Goal: Use online tool/utility: Use online tool/utility

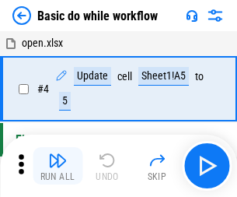
click at [58, 166] on img "button" at bounding box center [57, 160] width 19 height 19
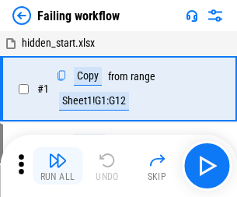
click at [58, 166] on img "button" at bounding box center [57, 160] width 19 height 19
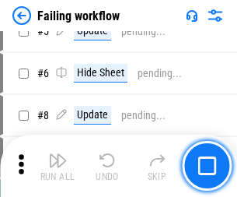
scroll to position [330, 0]
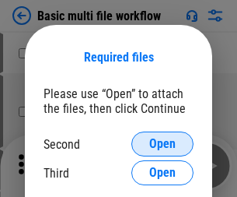
click at [163, 144] on span "Open" at bounding box center [162, 144] width 26 height 12
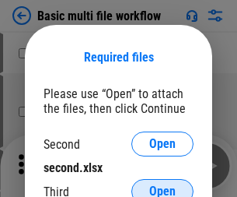
click at [163, 185] on span "Open" at bounding box center [162, 191] width 26 height 12
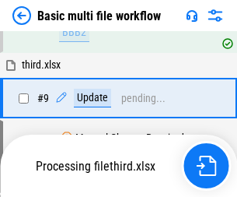
scroll to position [541, 0]
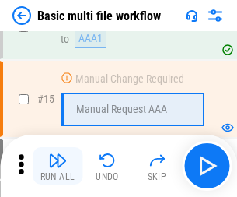
click at [58, 166] on img "button" at bounding box center [57, 160] width 19 height 19
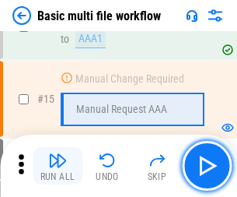
scroll to position [1035, 0]
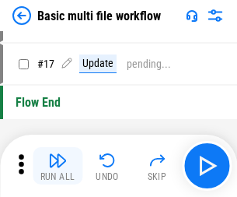
click at [58, 166] on img "button" at bounding box center [57, 160] width 19 height 19
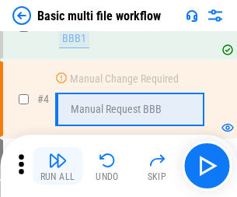
click at [58, 166] on img "button" at bounding box center [57, 160] width 19 height 19
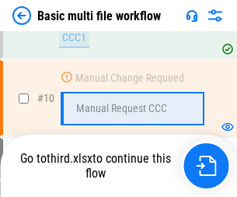
scroll to position [729, 0]
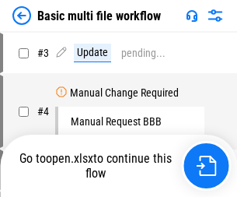
scroll to position [63, 0]
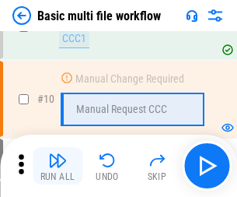
click at [58, 166] on img "button" at bounding box center [57, 160] width 19 height 19
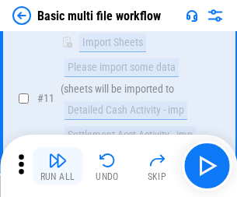
click at [58, 166] on img "button" at bounding box center [57, 160] width 19 height 19
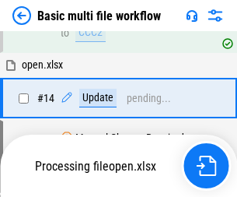
scroll to position [813, 0]
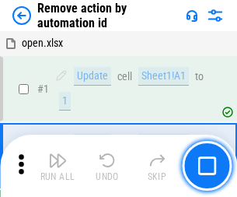
scroll to position [58, 0]
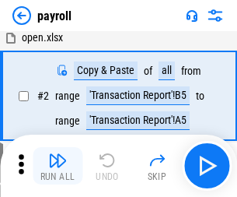
click at [58, 166] on img "button" at bounding box center [57, 160] width 19 height 19
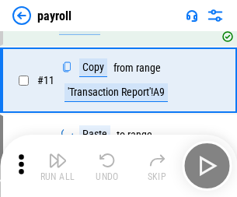
scroll to position [113, 0]
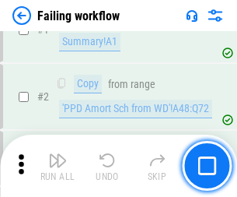
scroll to position [251, 0]
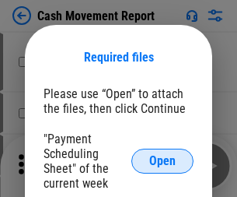
click at [163, 161] on span "Open" at bounding box center [162, 161] width 26 height 12
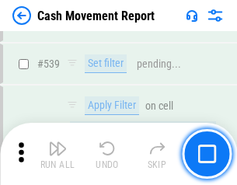
scroll to position [6901, 0]
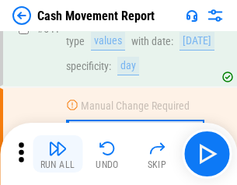
click at [58, 154] on img "button" at bounding box center [57, 148] width 19 height 19
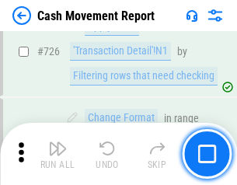
scroll to position [8113, 0]
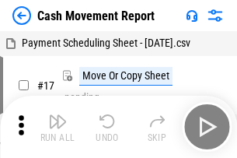
click at [58, 115] on img "button" at bounding box center [57, 121] width 19 height 19
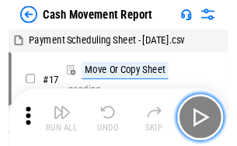
scroll to position [28, 0]
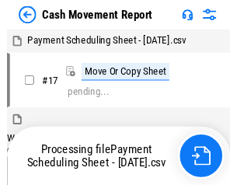
scroll to position [9, 0]
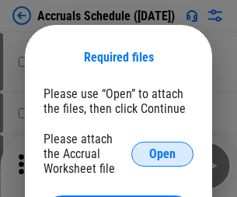
click at [163, 153] on span "Open" at bounding box center [162, 154] width 26 height 12
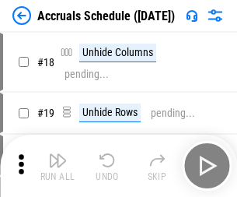
scroll to position [149, 0]
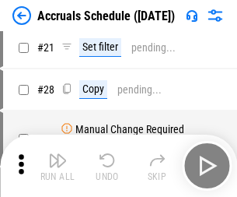
click at [58, 166] on img "button" at bounding box center [57, 160] width 19 height 19
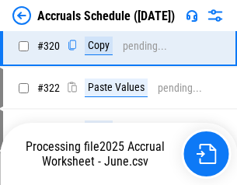
scroll to position [2892, 0]
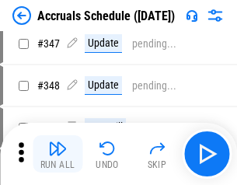
click at [58, 154] on img "button" at bounding box center [57, 148] width 19 height 19
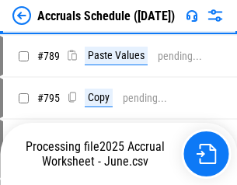
scroll to position [6532, 0]
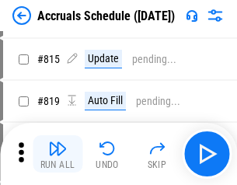
click at [58, 154] on img "button" at bounding box center [57, 148] width 19 height 19
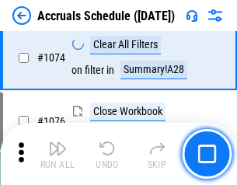
scroll to position [9313, 0]
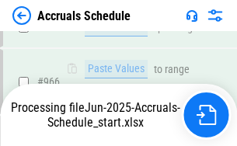
scroll to position [8746, 0]
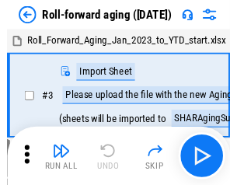
scroll to position [2, 0]
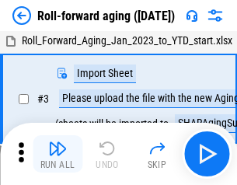
click at [58, 154] on img "button" at bounding box center [57, 148] width 19 height 19
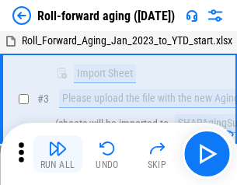
click at [58, 154] on img "button" at bounding box center [57, 148] width 19 height 19
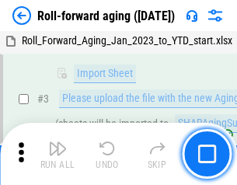
scroll to position [100, 0]
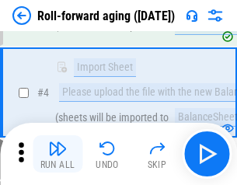
click at [58, 154] on img "button" at bounding box center [57, 148] width 19 height 19
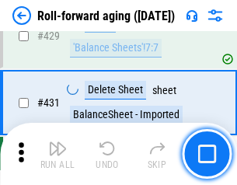
scroll to position [5392, 0]
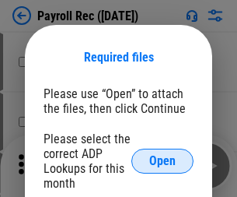
click at [163, 161] on span "Open" at bounding box center [162, 161] width 26 height 12
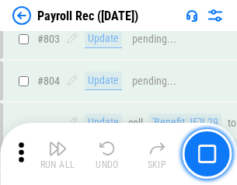
scroll to position [9879, 0]
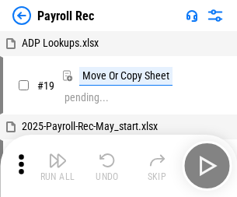
click at [58, 166] on img "button" at bounding box center [57, 160] width 19 height 19
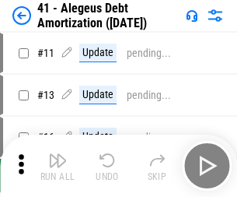
click at [58, 166] on img "button" at bounding box center [57, 160] width 19 height 19
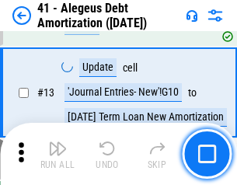
scroll to position [192, 0]
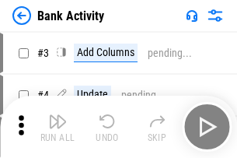
click at [58, 127] on img "button" at bounding box center [57, 121] width 19 height 19
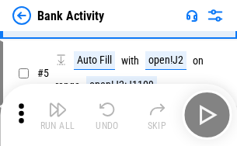
scroll to position [82, 0]
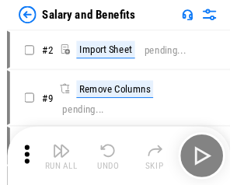
scroll to position [21, 0]
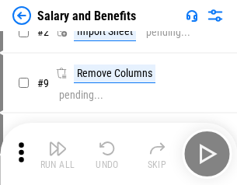
click at [58, 154] on img "button" at bounding box center [57, 148] width 19 height 19
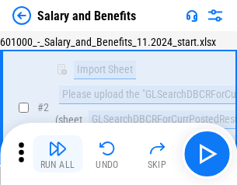
click at [58, 154] on img "button" at bounding box center [57, 148] width 19 height 19
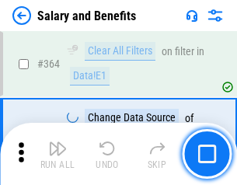
scroll to position [7323, 0]
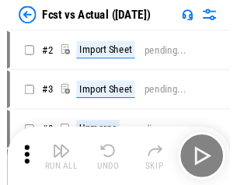
scroll to position [20, 0]
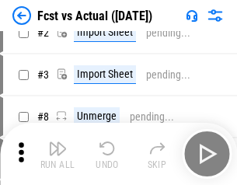
click at [58, 154] on img "button" at bounding box center [57, 148] width 19 height 19
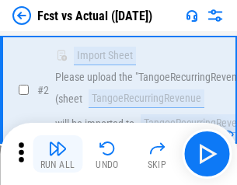
click at [58, 154] on img "button" at bounding box center [57, 148] width 19 height 19
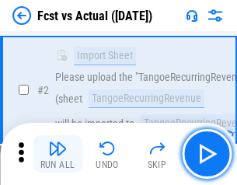
scroll to position [145, 0]
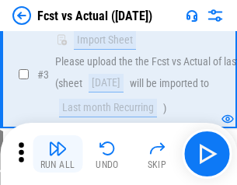
click at [58, 154] on img "button" at bounding box center [57, 148] width 19 height 19
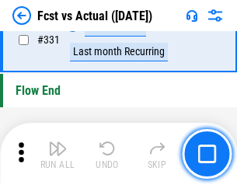
scroll to position [7443, 0]
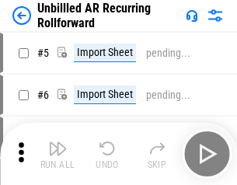
scroll to position [33, 0]
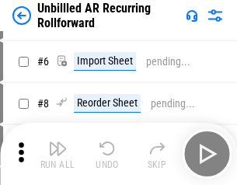
click at [58, 154] on img "button" at bounding box center [57, 148] width 19 height 19
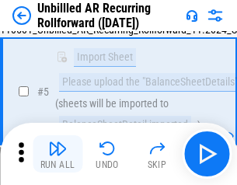
click at [58, 154] on img "button" at bounding box center [57, 148] width 19 height 19
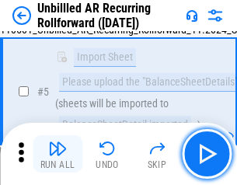
scroll to position [146, 0]
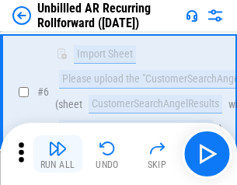
click at [58, 154] on img "button" at bounding box center [57, 148] width 19 height 19
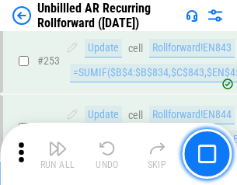
scroll to position [5282, 0]
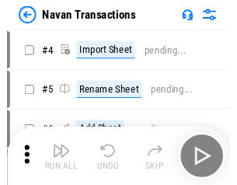
scroll to position [25, 0]
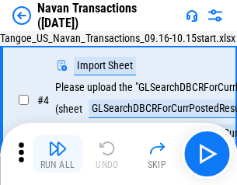
click at [58, 154] on img "button" at bounding box center [57, 148] width 19 height 19
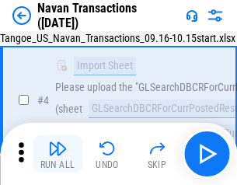
click at [58, 154] on img "button" at bounding box center [57, 148] width 19 height 19
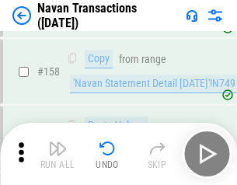
scroll to position [5041, 0]
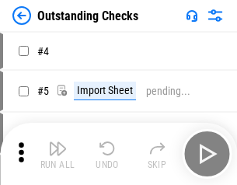
click at [58, 154] on img "button" at bounding box center [57, 148] width 19 height 19
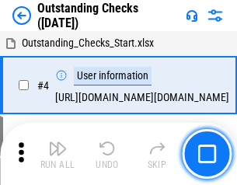
scroll to position [65, 0]
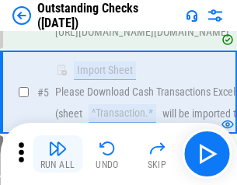
click at [58, 154] on img "button" at bounding box center [57, 148] width 19 height 19
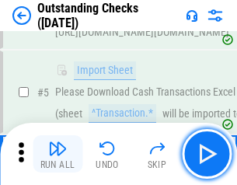
scroll to position [163, 0]
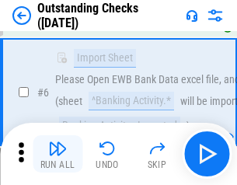
click at [58, 154] on img "button" at bounding box center [57, 148] width 19 height 19
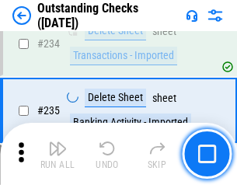
scroll to position [4722, 0]
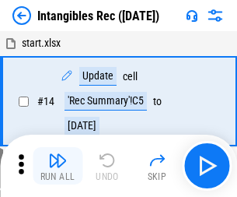
click at [58, 166] on img "button" at bounding box center [57, 160] width 19 height 19
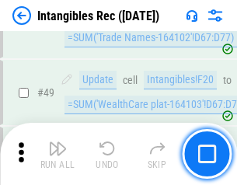
scroll to position [606, 0]
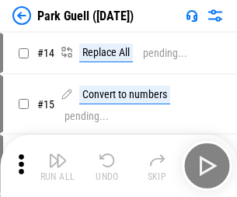
click at [58, 154] on img "button" at bounding box center [57, 160] width 19 height 19
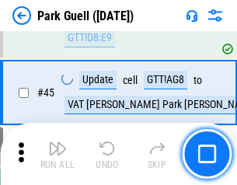
scroll to position [1945, 0]
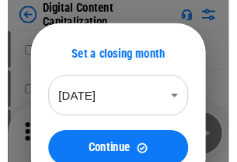
scroll to position [45, 0]
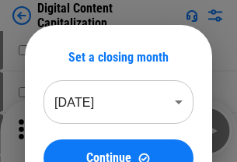
click at [58, 131] on img "button" at bounding box center [57, 125] width 19 height 19
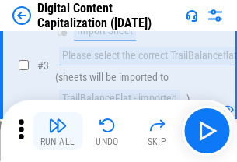
click at [58, 131] on img "button" at bounding box center [57, 125] width 19 height 19
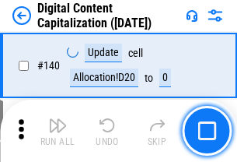
scroll to position [1649, 0]
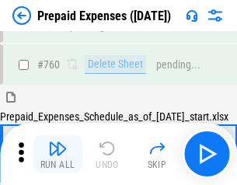
click at [58, 154] on img "button" at bounding box center [57, 148] width 19 height 19
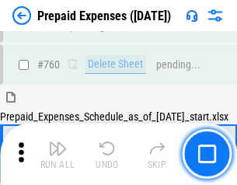
scroll to position [4310, 0]
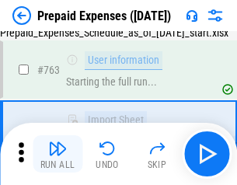
click at [58, 154] on img "button" at bounding box center [57, 148] width 19 height 19
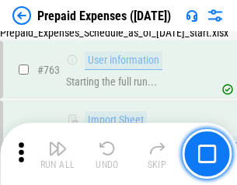
scroll to position [4402, 0]
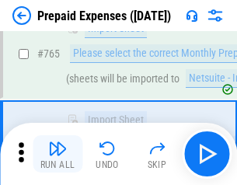
click at [58, 154] on img "button" at bounding box center [57, 148] width 19 height 19
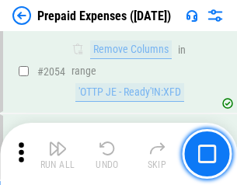
scroll to position [16254, 0]
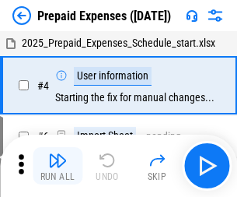
click at [58, 166] on img "button" at bounding box center [57, 160] width 19 height 19
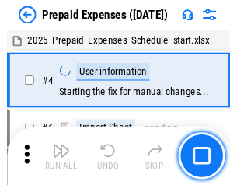
scroll to position [68, 0]
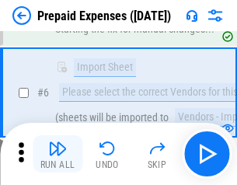
click at [58, 154] on img "button" at bounding box center [57, 148] width 19 height 19
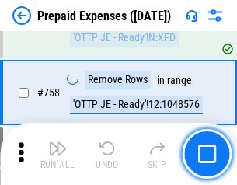
scroll to position [5541, 0]
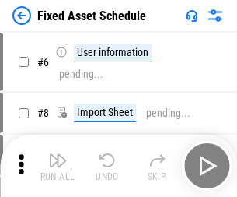
click at [58, 166] on img "button" at bounding box center [57, 160] width 19 height 19
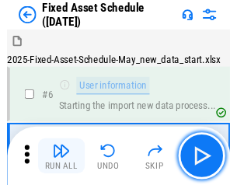
scroll to position [84, 0]
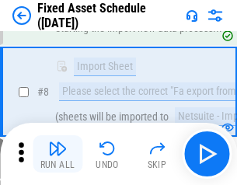
click at [58, 154] on img "button" at bounding box center [57, 148] width 19 height 19
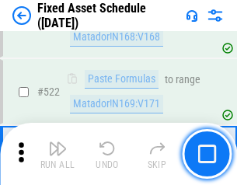
scroll to position [5405, 0]
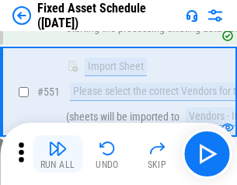
click at [58, 154] on img "button" at bounding box center [57, 148] width 19 height 19
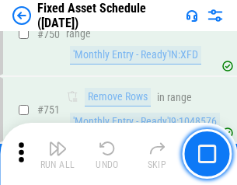
scroll to position [7581, 0]
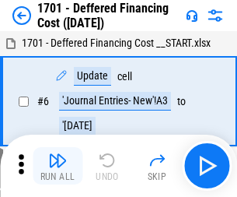
click at [58, 166] on img "button" at bounding box center [57, 160] width 19 height 19
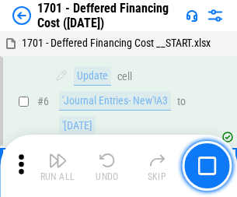
scroll to position [187, 0]
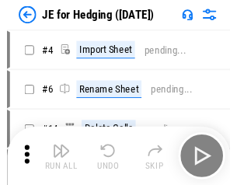
scroll to position [2, 0]
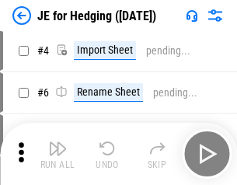
click at [58, 154] on img "button" at bounding box center [57, 148] width 19 height 19
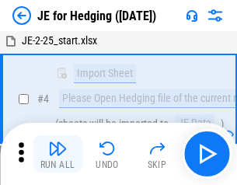
click at [58, 154] on img "button" at bounding box center [57, 148] width 19 height 19
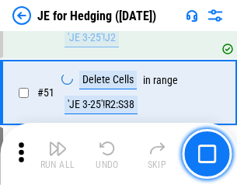
scroll to position [1007, 0]
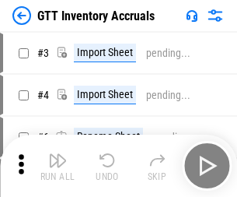
click at [58, 154] on img "button" at bounding box center [57, 160] width 19 height 19
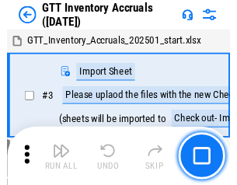
scroll to position [2, 0]
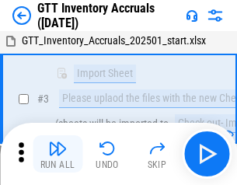
click at [58, 154] on img "button" at bounding box center [57, 148] width 19 height 19
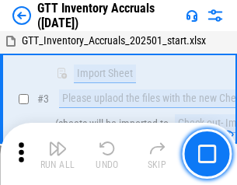
scroll to position [100, 0]
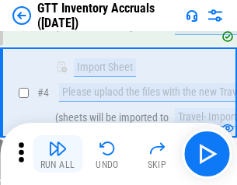
click at [58, 154] on img "button" at bounding box center [57, 148] width 19 height 19
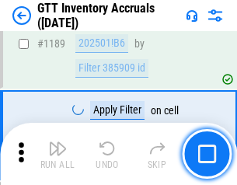
scroll to position [12698, 0]
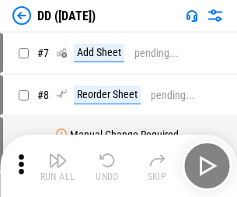
click at [58, 166] on img "button" at bounding box center [57, 160] width 19 height 19
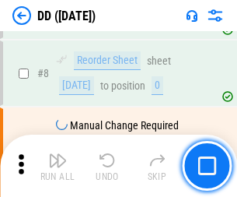
scroll to position [150, 0]
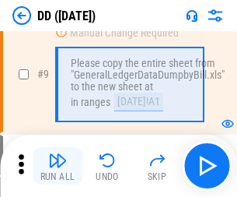
click at [58, 166] on img "button" at bounding box center [57, 160] width 19 height 19
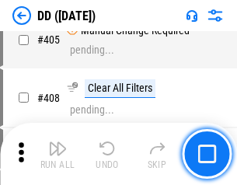
scroll to position [6957, 0]
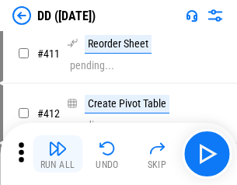
click at [58, 154] on img "button" at bounding box center [57, 148] width 19 height 19
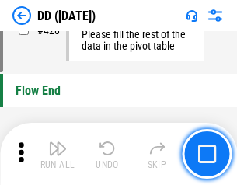
scroll to position [7442, 0]
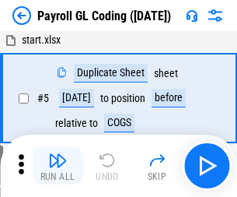
click at [58, 166] on img "button" at bounding box center [57, 160] width 19 height 19
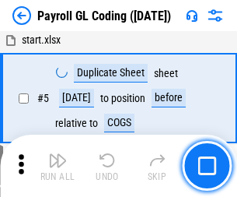
scroll to position [187, 0]
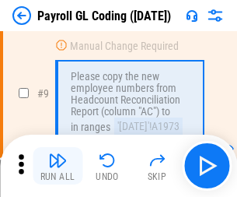
click at [58, 166] on img "button" at bounding box center [57, 160] width 19 height 19
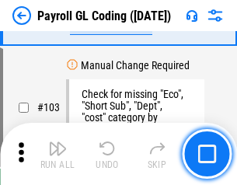
scroll to position [3648, 0]
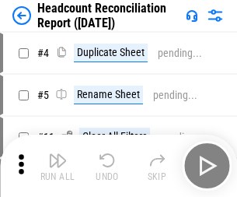
click at [58, 166] on img "button" at bounding box center [57, 160] width 19 height 19
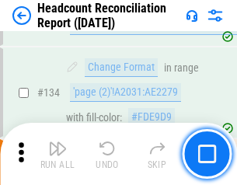
scroll to position [1869, 0]
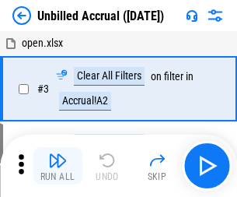
click at [58, 166] on img "button" at bounding box center [57, 160] width 19 height 19
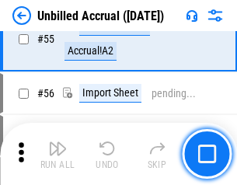
scroll to position [1623, 0]
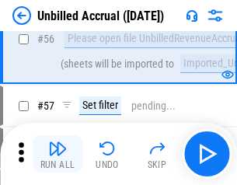
click at [58, 154] on img "button" at bounding box center [57, 148] width 19 height 19
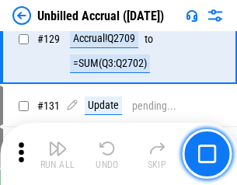
scroll to position [4632, 0]
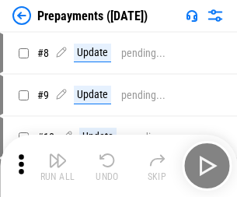
click at [58, 166] on img "button" at bounding box center [57, 160] width 19 height 19
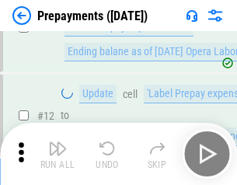
scroll to position [97, 0]
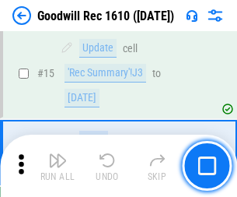
scroll to position [266, 0]
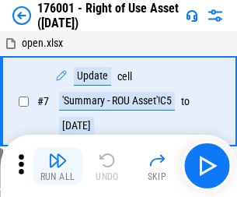
click at [58, 166] on img "button" at bounding box center [57, 160] width 19 height 19
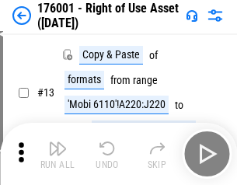
scroll to position [100, 0]
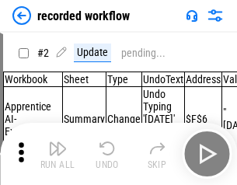
click at [58, 154] on img "button" at bounding box center [57, 148] width 19 height 19
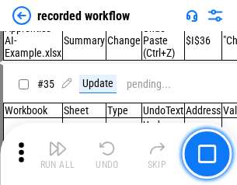
scroll to position [4860, 0]
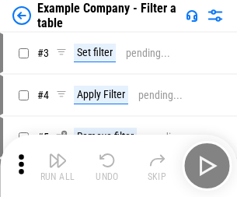
click at [58, 166] on img "button" at bounding box center [57, 160] width 19 height 19
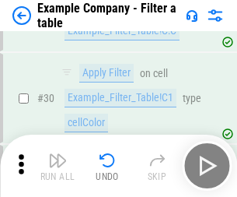
scroll to position [1423, 0]
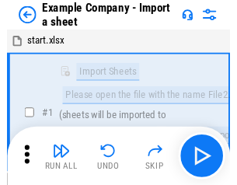
scroll to position [24, 0]
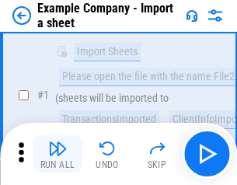
click at [58, 154] on img "button" at bounding box center [57, 148] width 19 height 19
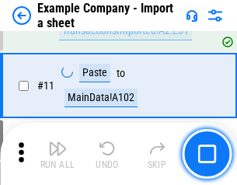
scroll to position [344, 0]
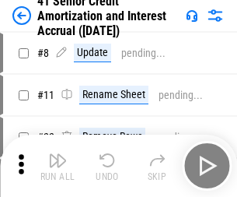
click at [58, 154] on img "button" at bounding box center [57, 160] width 19 height 19
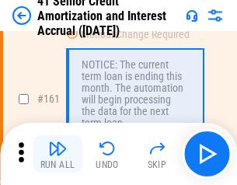
click at [58, 154] on img "button" at bounding box center [57, 148] width 19 height 19
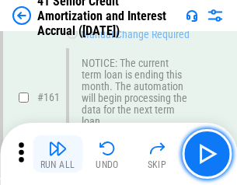
scroll to position [1663, 0]
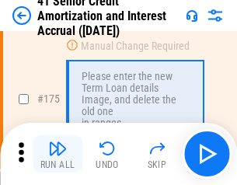
click at [58, 154] on img "button" at bounding box center [57, 148] width 19 height 19
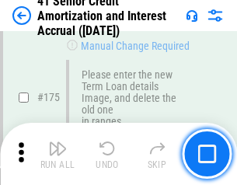
scroll to position [1821, 0]
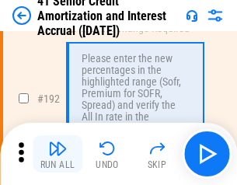
click at [58, 154] on img "button" at bounding box center [57, 148] width 19 height 19
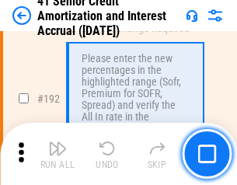
scroll to position [1984, 0]
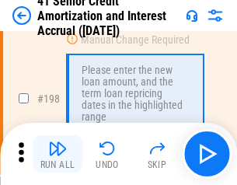
click at [58, 154] on img "button" at bounding box center [57, 148] width 19 height 19
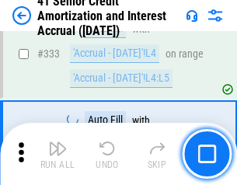
scroll to position [3972, 0]
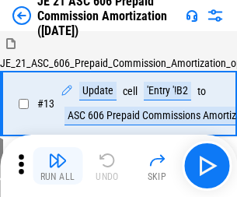
click at [58, 154] on img "button" at bounding box center [57, 160] width 19 height 19
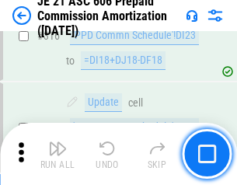
scroll to position [2903, 0]
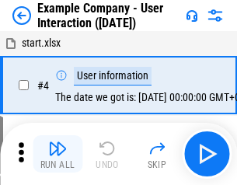
click at [58, 154] on img "button" at bounding box center [57, 148] width 19 height 19
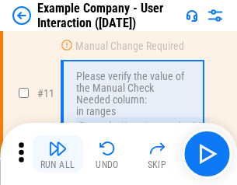
click at [58, 154] on img "button" at bounding box center [57, 148] width 19 height 19
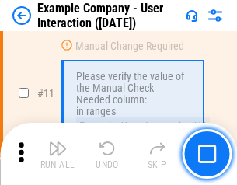
scroll to position [337, 0]
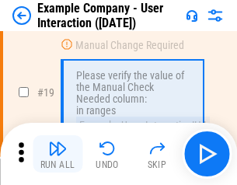
click at [58, 154] on img "button" at bounding box center [57, 148] width 19 height 19
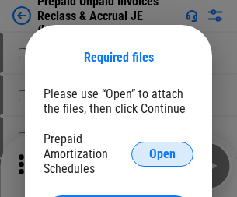
click at [163, 153] on span "Open" at bounding box center [162, 154] width 26 height 12
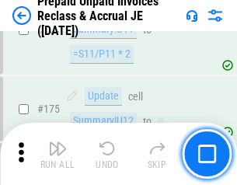
scroll to position [2099, 0]
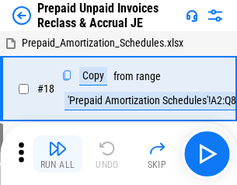
click at [58, 154] on img "button" at bounding box center [57, 148] width 19 height 19
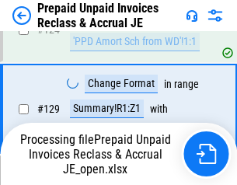
scroll to position [1127, 0]
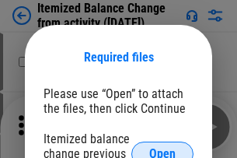
click at [163, 148] on span "Open" at bounding box center [162, 154] width 26 height 12
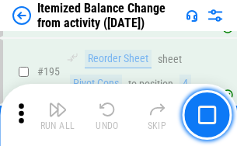
scroll to position [2993, 0]
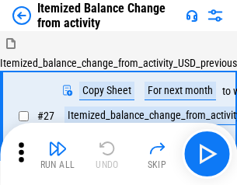
scroll to position [24, 0]
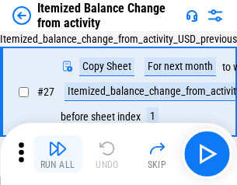
click at [58, 154] on img "button" at bounding box center [57, 148] width 19 height 19
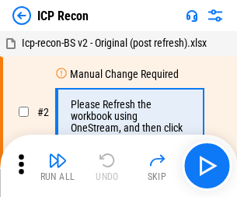
scroll to position [7, 0]
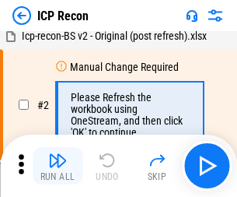
click at [58, 166] on img "button" at bounding box center [57, 160] width 19 height 19
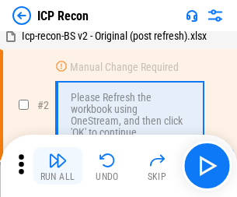
click at [58, 166] on img "button" at bounding box center [57, 160] width 19 height 19
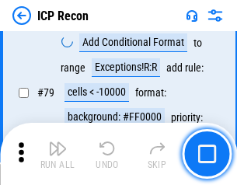
scroll to position [1524, 0]
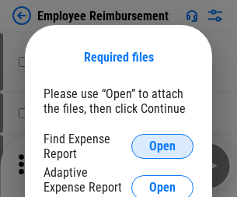
click at [163, 146] on span "Open" at bounding box center [162, 146] width 26 height 12
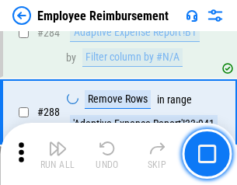
scroll to position [4227, 0]
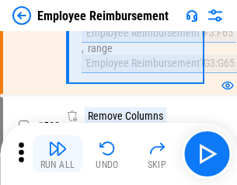
click at [58, 154] on img "button" at bounding box center [57, 148] width 19 height 19
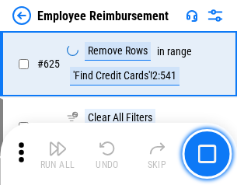
scroll to position [9310, 0]
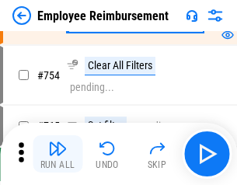
click at [58, 154] on img "button" at bounding box center [57, 148] width 19 height 19
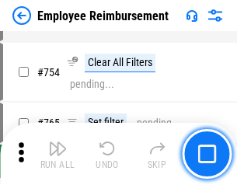
scroll to position [10909, 0]
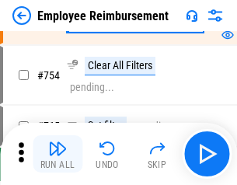
click at [58, 154] on img "button" at bounding box center [57, 148] width 19 height 19
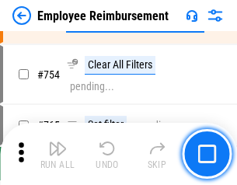
click at [58, 154] on img "button" at bounding box center [57, 148] width 19 height 19
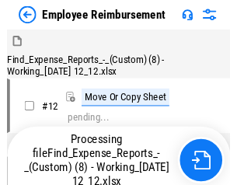
scroll to position [53, 0]
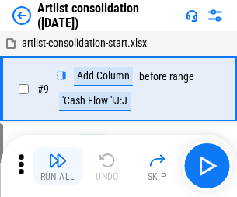
click at [58, 166] on img "button" at bounding box center [57, 160] width 19 height 19
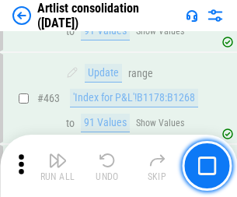
scroll to position [6809, 0]
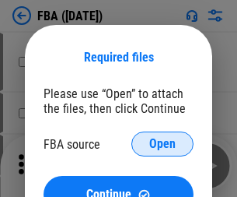
click at [163, 144] on span "Open" at bounding box center [162, 144] width 26 height 12
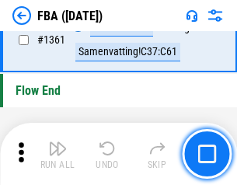
scroll to position [16700, 0]
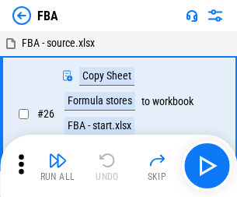
scroll to position [16, 0]
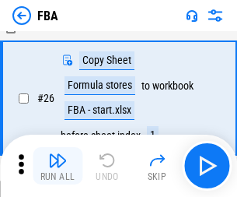
click at [58, 166] on img "button" at bounding box center [57, 160] width 19 height 19
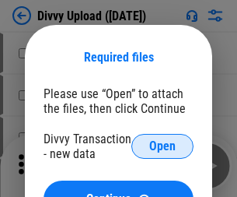
click at [163, 146] on span "Open" at bounding box center [162, 146] width 26 height 12
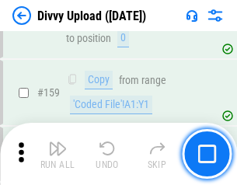
scroll to position [1610, 0]
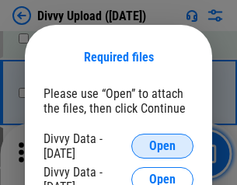
click at [163, 146] on span "Open" at bounding box center [162, 146] width 26 height 12
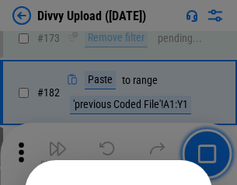
scroll to position [1746, 0]
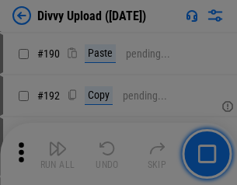
scroll to position [1962, 0]
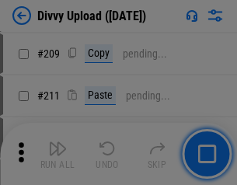
scroll to position [2641, 0]
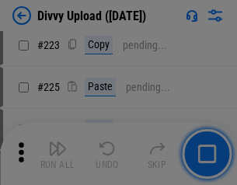
scroll to position [3103, 0]
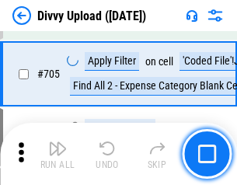
scroll to position [10637, 0]
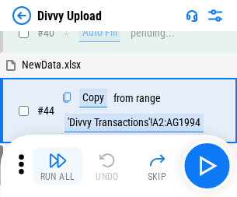
click at [58, 166] on img "button" at bounding box center [57, 160] width 19 height 19
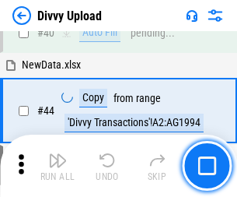
scroll to position [171, 0]
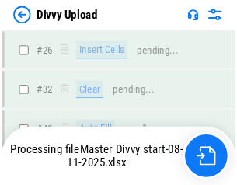
scroll to position [1610, 0]
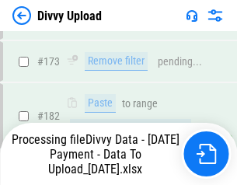
scroll to position [1740, 0]
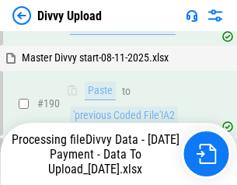
scroll to position [2083, 0]
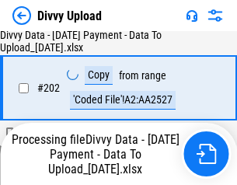
scroll to position [2516, 0]
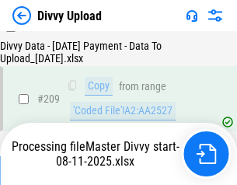
scroll to position [2871, 0]
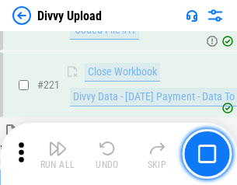
scroll to position [3455, 0]
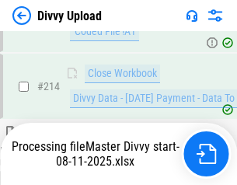
scroll to position [3202, 0]
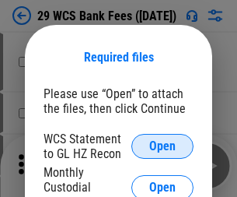
click at [163, 146] on span "Open" at bounding box center [162, 146] width 26 height 12
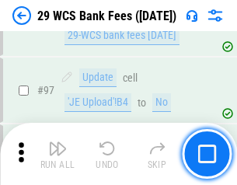
scroll to position [1515, 0]
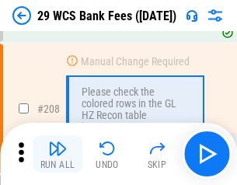
click at [58, 154] on img "button" at bounding box center [57, 148] width 19 height 19
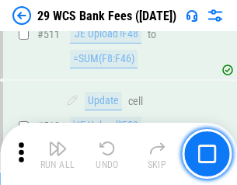
scroll to position [7823, 0]
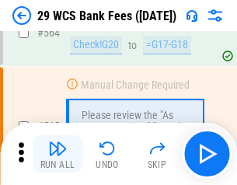
click at [58, 154] on img "button" at bounding box center [57, 148] width 19 height 19
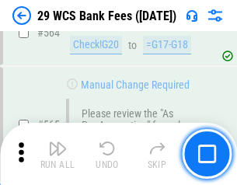
scroll to position [8410, 0]
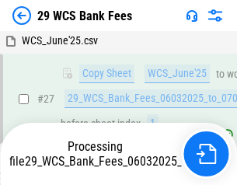
scroll to position [310, 0]
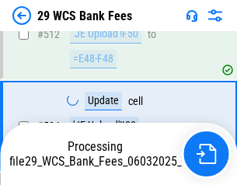
scroll to position [8129, 0]
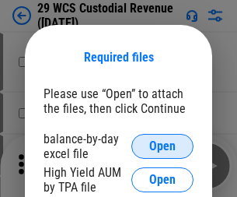
click at [163, 146] on span "Open" at bounding box center [162, 146] width 26 height 12
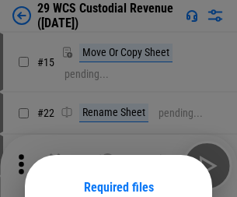
scroll to position [130, 0]
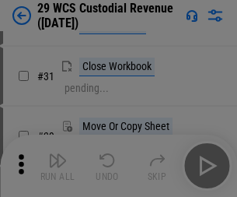
scroll to position [334, 0]
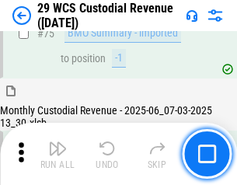
scroll to position [1624, 0]
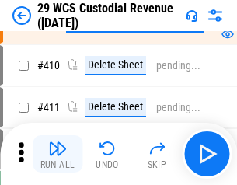
click at [58, 154] on img "button" at bounding box center [57, 148] width 19 height 19
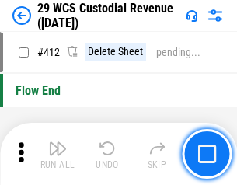
scroll to position [7426, 0]
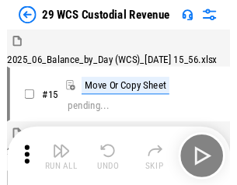
scroll to position [37, 0]
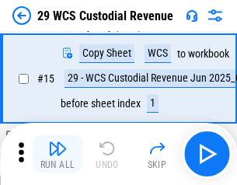
click at [58, 154] on img "button" at bounding box center [57, 148] width 19 height 19
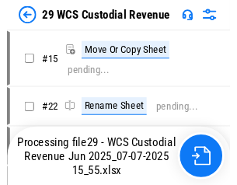
scroll to position [29, 0]
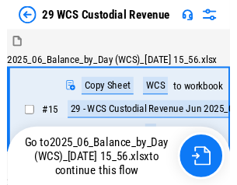
scroll to position [29, 0]
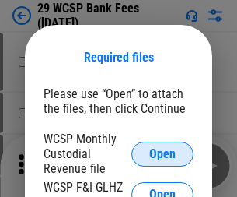
click at [163, 153] on span "Open" at bounding box center [162, 154] width 26 height 12
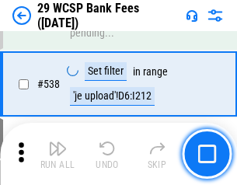
scroll to position [5975, 0]
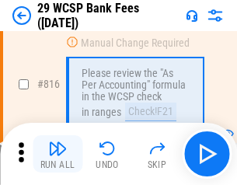
click at [58, 154] on img "button" at bounding box center [57, 148] width 19 height 19
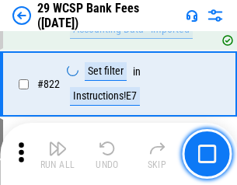
scroll to position [9579, 0]
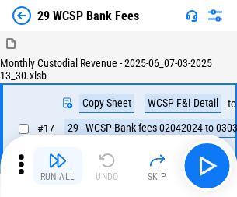
click at [58, 154] on img "button" at bounding box center [57, 160] width 19 height 19
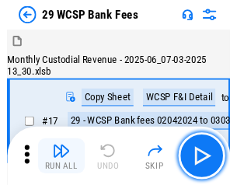
scroll to position [37, 0]
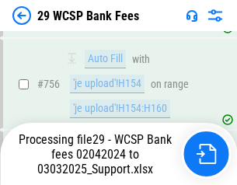
scroll to position [8866, 0]
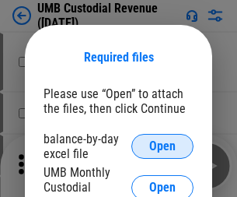
click at [163, 146] on span "Open" at bounding box center [162, 146] width 26 height 12
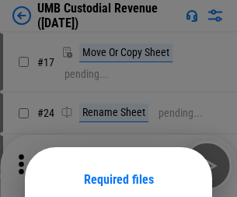
scroll to position [122, 0]
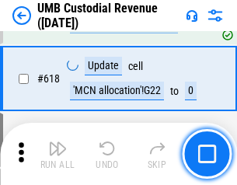
scroll to position [8011, 0]
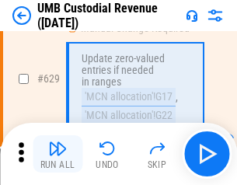
click at [58, 154] on img "button" at bounding box center [57, 148] width 19 height 19
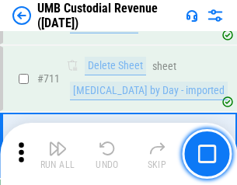
scroll to position [9466, 0]
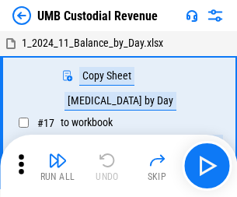
scroll to position [12, 0]
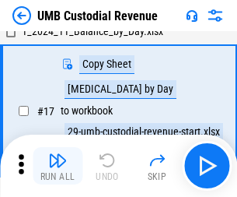
click at [58, 166] on img "button" at bounding box center [57, 160] width 19 height 19
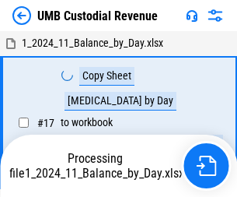
scroll to position [12, 0]
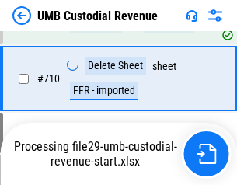
scroll to position [9363, 0]
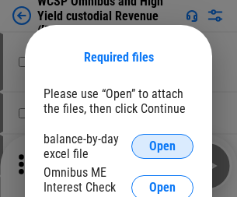
click at [163, 146] on span "Open" at bounding box center [162, 146] width 26 height 12
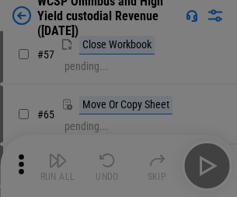
scroll to position [678, 0]
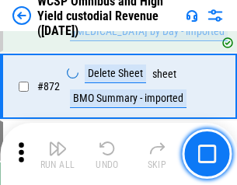
scroll to position [13160, 0]
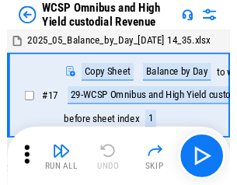
scroll to position [9, 0]
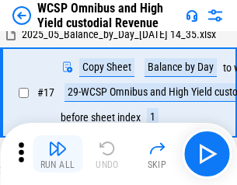
click at [58, 154] on img "button" at bounding box center [57, 148] width 19 height 19
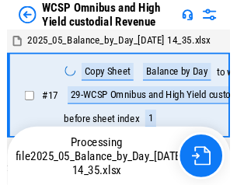
scroll to position [9, 0]
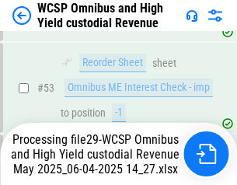
scroll to position [1137, 0]
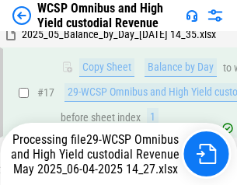
scroll to position [323, 0]
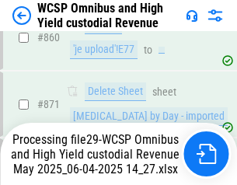
scroll to position [13125, 0]
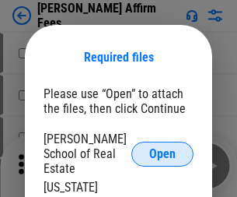
click at [163, 148] on span "Open" at bounding box center [162, 154] width 26 height 12
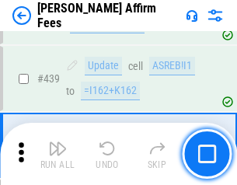
scroll to position [3577, 0]
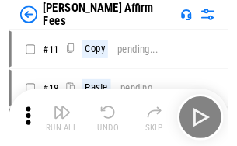
scroll to position [16, 0]
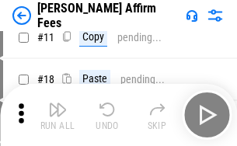
click at [58, 115] on img "button" at bounding box center [57, 109] width 19 height 19
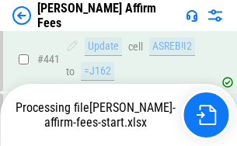
scroll to position [4078, 0]
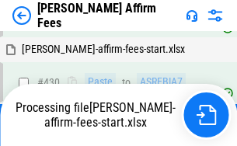
scroll to position [3200, 0]
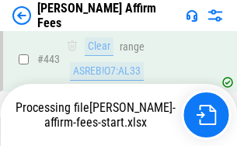
scroll to position [4078, 0]
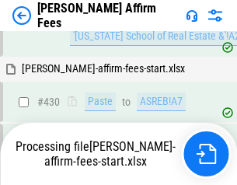
scroll to position [3443, 0]
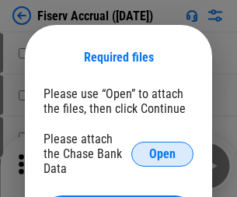
click at [163, 148] on span "Open" at bounding box center [162, 154] width 26 height 12
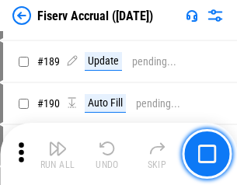
scroll to position [3355, 0]
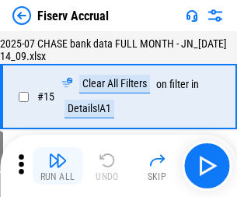
click at [58, 166] on img "button" at bounding box center [57, 160] width 19 height 19
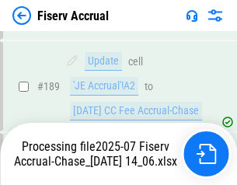
scroll to position [4088, 0]
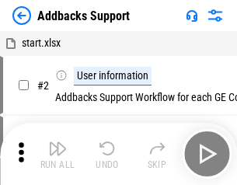
click at [58, 154] on img "button" at bounding box center [57, 148] width 19 height 19
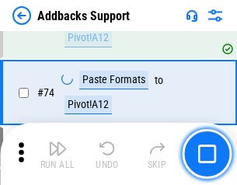
scroll to position [1132, 0]
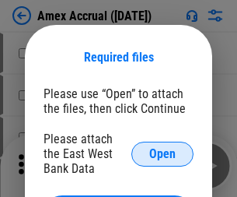
click at [163, 153] on span "Open" at bounding box center [162, 154] width 26 height 12
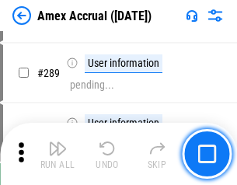
scroll to position [4258, 0]
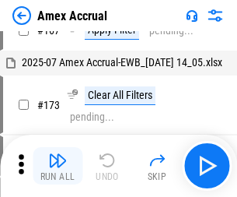
click at [58, 166] on img "button" at bounding box center [57, 160] width 19 height 19
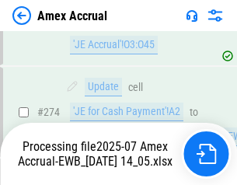
scroll to position [4634, 0]
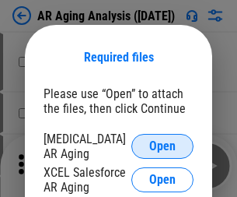
click at [163, 144] on span "Open" at bounding box center [162, 146] width 26 height 12
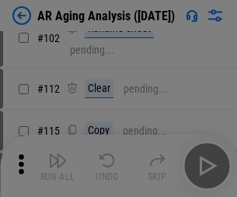
scroll to position [214, 0]
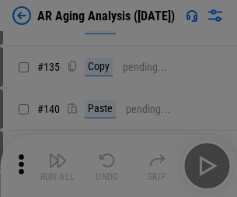
scroll to position [468, 0]
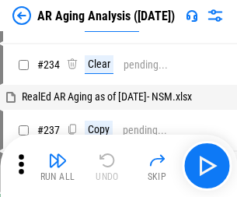
scroll to position [16, 0]
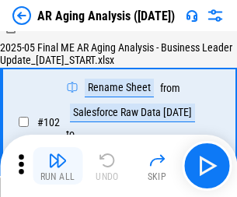
click at [58, 166] on img "button" at bounding box center [57, 160] width 19 height 19
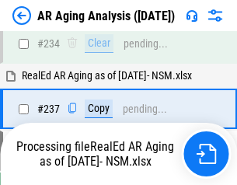
scroll to position [2410, 0]
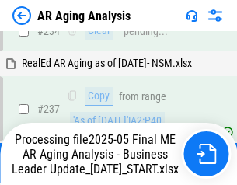
scroll to position [2392, 0]
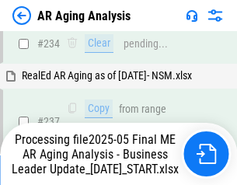
scroll to position [2392, 0]
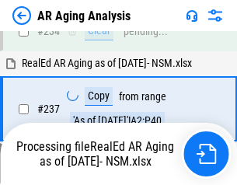
scroll to position [2392, 0]
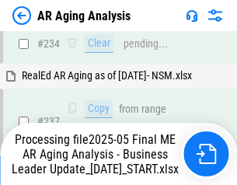
scroll to position [2392, 0]
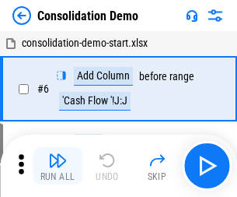
click at [58, 166] on img "button" at bounding box center [57, 160] width 19 height 19
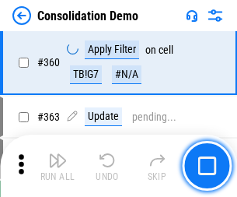
scroll to position [5212, 0]
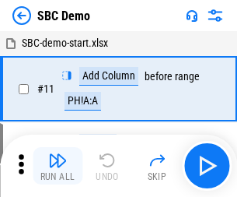
click at [58, 166] on img "button" at bounding box center [57, 160] width 19 height 19
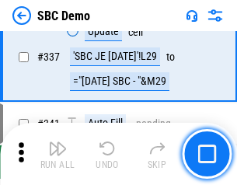
scroll to position [4091, 0]
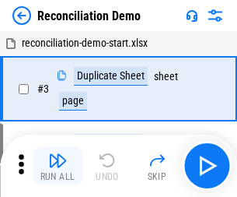
click at [58, 166] on img "button" at bounding box center [57, 160] width 19 height 19
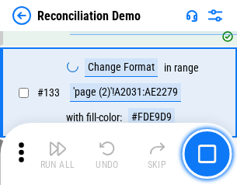
scroll to position [1847, 0]
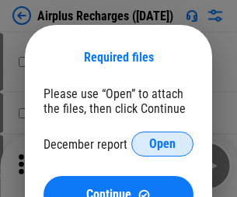
click at [163, 144] on span "Open" at bounding box center [162, 144] width 26 height 12
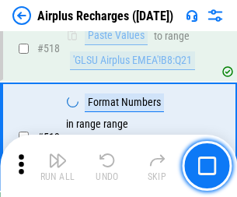
scroll to position [6691, 0]
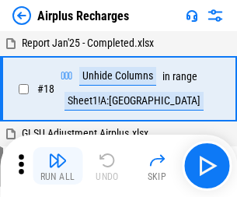
click at [58, 166] on img "button" at bounding box center [57, 160] width 19 height 19
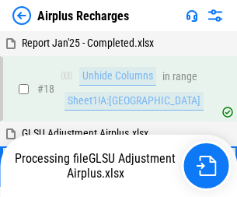
scroll to position [68, 0]
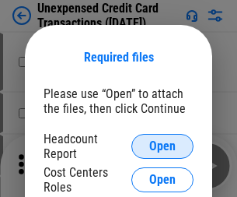
click at [163, 146] on span "Open" at bounding box center [162, 146] width 26 height 12
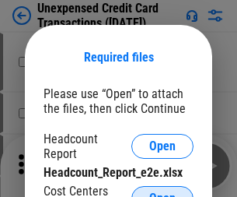
click at [163, 192] on span "Open" at bounding box center [162, 198] width 26 height 12
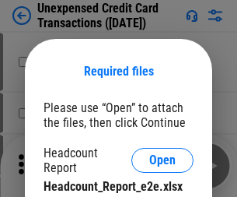
scroll to position [14, 0]
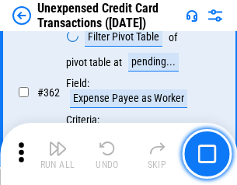
scroll to position [3999, 0]
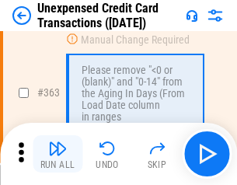
click at [58, 154] on img "button" at bounding box center [57, 148] width 19 height 19
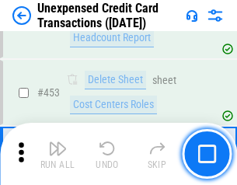
scroll to position [5304, 0]
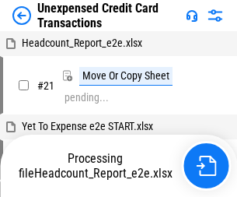
scroll to position [24, 0]
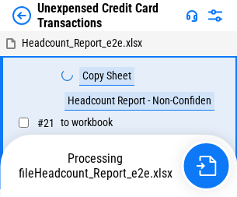
scroll to position [24, 0]
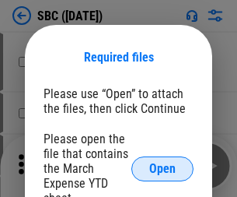
click at [163, 168] on span "Open" at bounding box center [162, 169] width 26 height 12
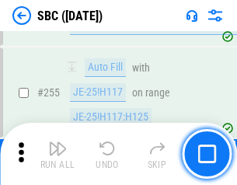
scroll to position [3039, 0]
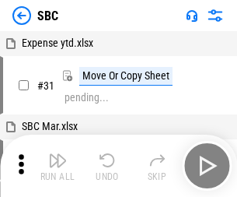
scroll to position [16, 0]
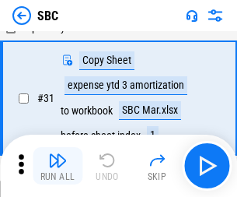
click at [58, 166] on img "button" at bounding box center [57, 160] width 19 height 19
